Goal: Task Accomplishment & Management: Use online tool/utility

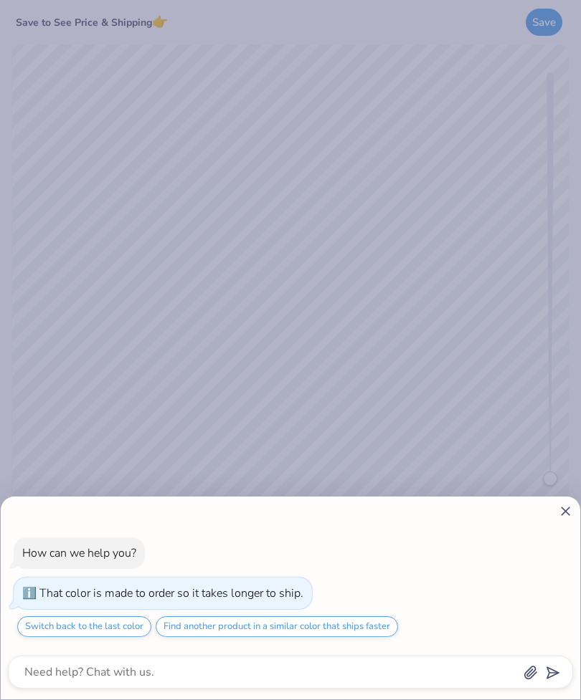
click at [571, 518] on icon at bounding box center [565, 511] width 15 height 15
type textarea "x"
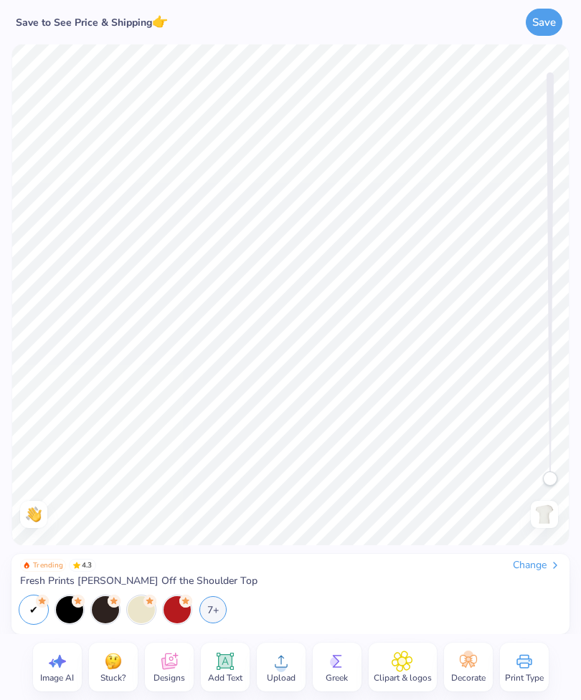
click at [462, 649] on div "Decorate" at bounding box center [468, 667] width 49 height 49
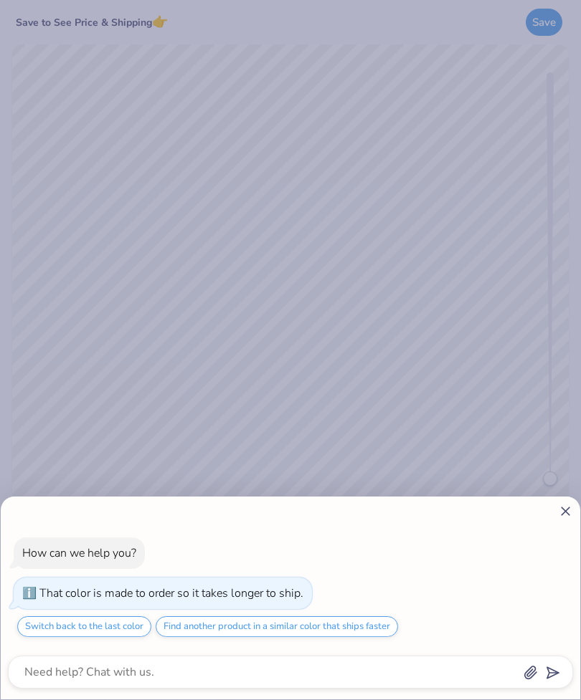
click at [571, 518] on icon at bounding box center [565, 511] width 15 height 15
type textarea "x"
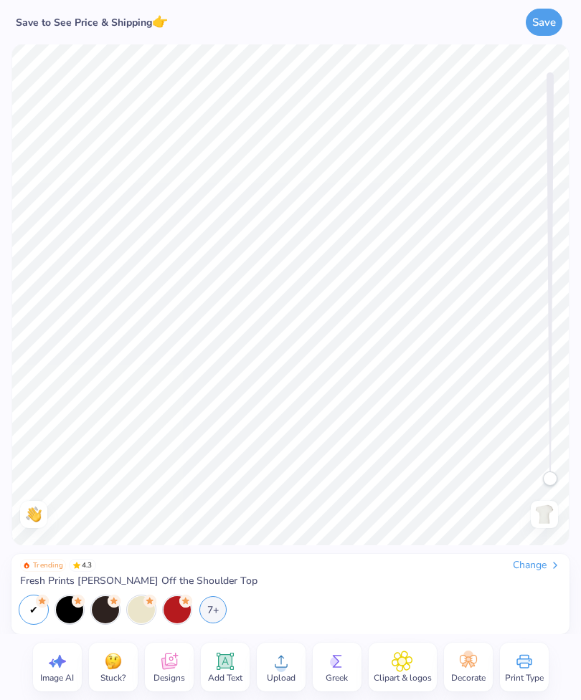
click at [61, 672] on span "Image AI" at bounding box center [57, 677] width 34 height 11
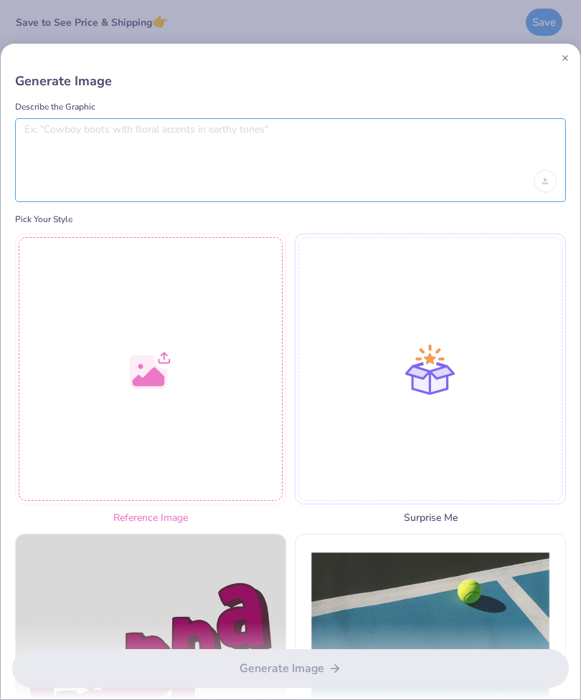
click at [53, 158] on textarea at bounding box center [290, 141] width 532 height 36
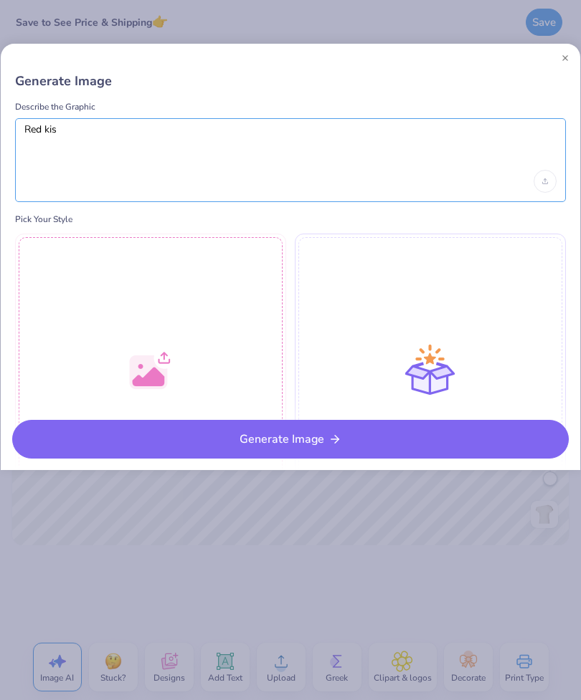
type textarea "Red kiss"
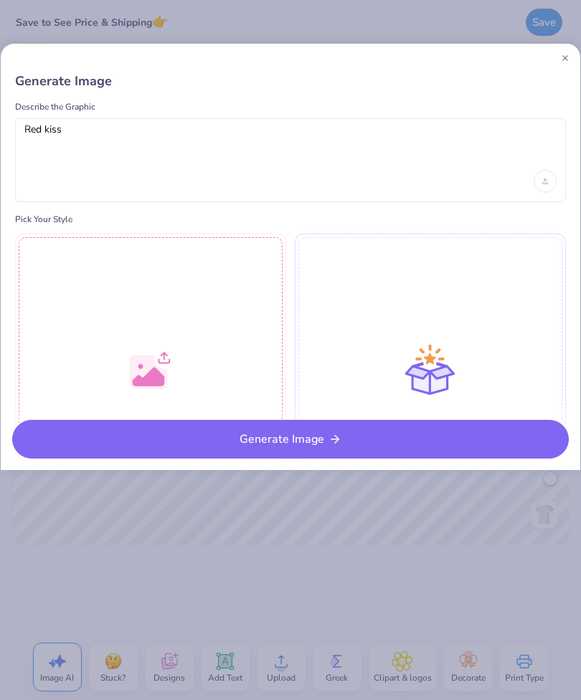
click at [92, 430] on button "Generate Image" at bounding box center [290, 439] width 556 height 39
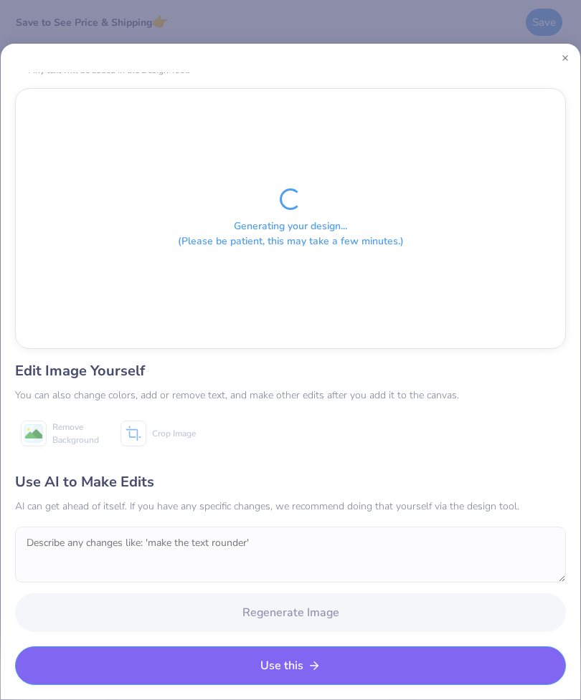
scroll to position [42, 0]
